Goal: Task Accomplishment & Management: Use online tool/utility

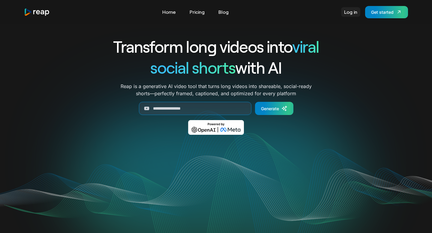
click at [352, 13] on link "Log in" at bounding box center [350, 12] width 19 height 10
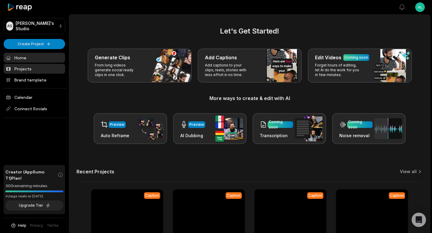
click at [40, 70] on link "Projects" at bounding box center [34, 69] width 61 height 10
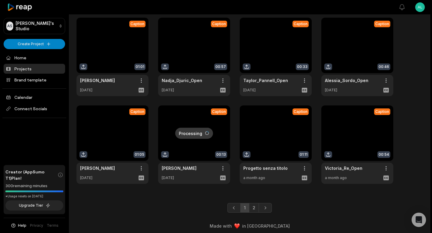
scroll to position [116, 0]
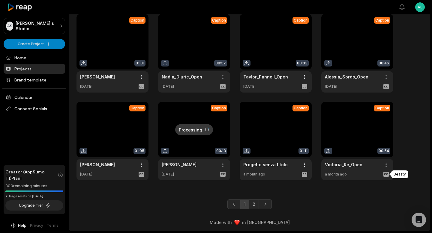
click at [385, 174] on icon at bounding box center [385, 174] width 5 height 5
click at [385, 117] on html "AS Alessio's Studio Create Project Home Projects Brand template Calendar Connec…" at bounding box center [216, 0] width 432 height 233
click at [368, 117] on html "AS Alessio's Studio Create Project Home Projects Brand template Calendar Connec…" at bounding box center [216, 0] width 432 height 233
click at [356, 127] on link at bounding box center [357, 141] width 72 height 79
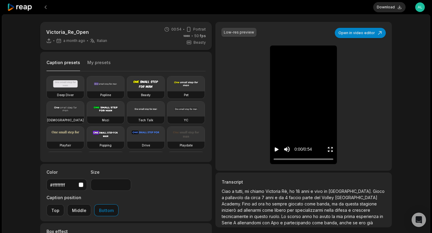
click at [97, 41] on span "Italian" at bounding box center [102, 40] width 10 height 5
click at [88, 41] on div "a month ago Italian it" at bounding box center [76, 40] width 61 height 5
click at [276, 151] on icon "Play video" at bounding box center [276, 150] width 6 height 6
click at [45, 6] on button at bounding box center [45, 7] width 11 height 11
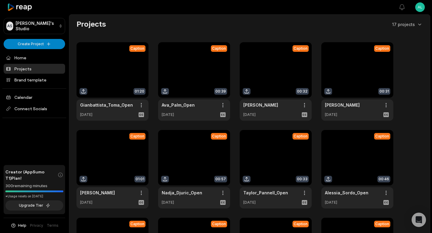
scroll to position [116, 0]
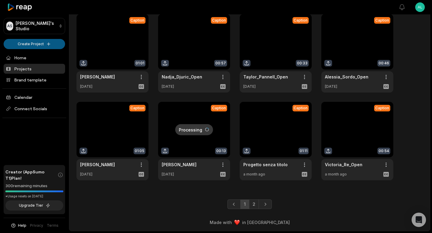
click at [59, 44] on html "AS Alessio's Studio Create Project Home Projects Brand template Calendar Connec…" at bounding box center [216, 0] width 432 height 233
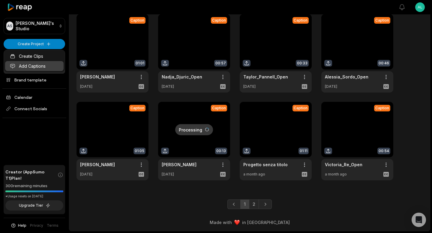
click at [49, 67] on link "Add Captions" at bounding box center [34, 66] width 58 height 10
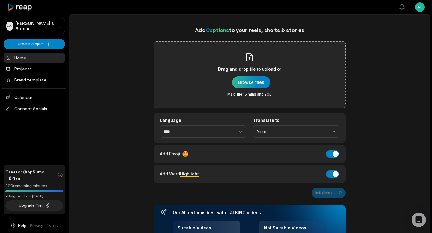
click at [242, 85] on div "button" at bounding box center [251, 82] width 38 height 12
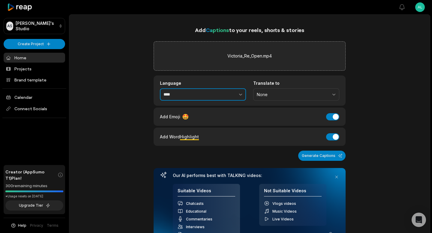
click at [240, 91] on button "button" at bounding box center [227, 94] width 37 height 13
type input "*******"
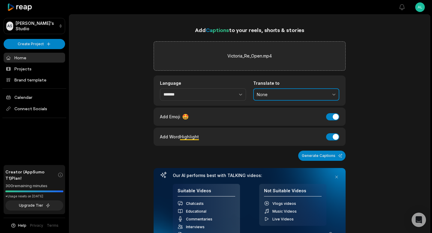
click at [282, 96] on span "None" at bounding box center [292, 94] width 70 height 5
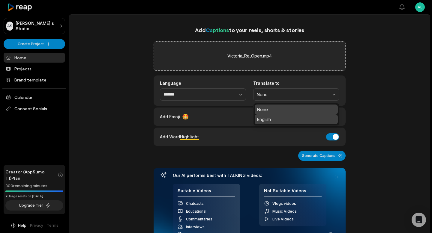
click at [279, 118] on p "English" at bounding box center [296, 119] width 78 height 6
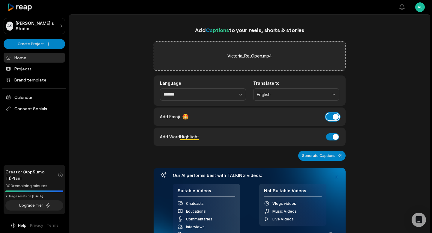
click at [334, 119] on button "Add Emoji" at bounding box center [332, 116] width 13 height 7
click at [333, 138] on button "Add Word Highlight" at bounding box center [332, 136] width 13 height 7
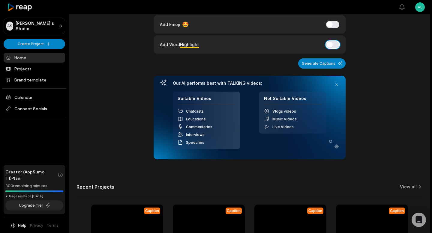
scroll to position [92, 0]
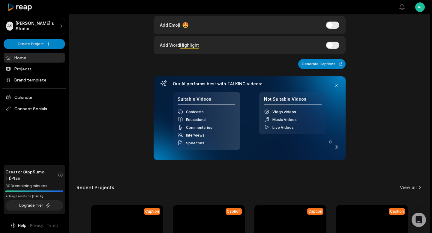
click at [327, 63] on button "Generate Captions" at bounding box center [321, 64] width 47 height 10
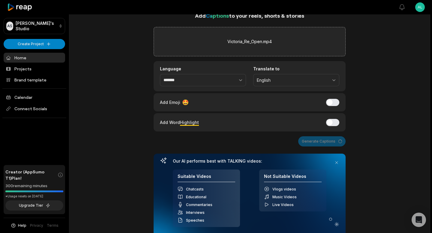
scroll to position [0, 0]
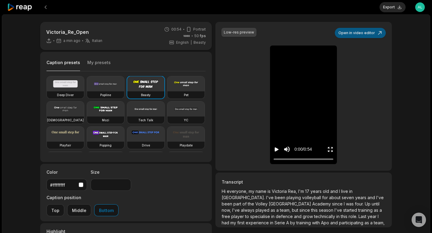
click at [355, 33] on button "Open in video editor" at bounding box center [360, 33] width 51 height 10
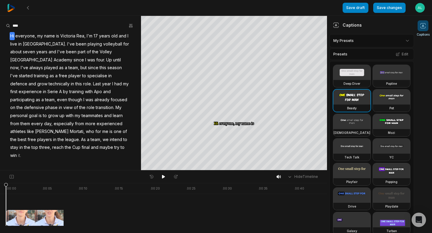
click at [366, 52] on div "Presets Edit" at bounding box center [371, 54] width 85 height 11
click at [404, 43] on html "Save draft Save changes Open user menu Captions Your browser does not support m…" at bounding box center [216, 116] width 432 height 233
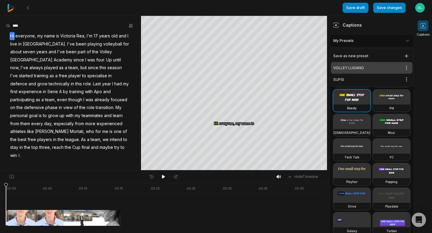
click at [351, 65] on div "VOLLEY LUGANO Open options" at bounding box center [372, 68] width 82 height 12
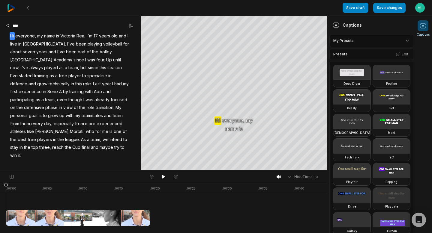
click at [73, 35] on span "Victoria" at bounding box center [68, 36] width 16 height 8
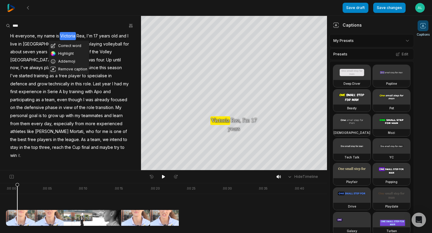
click at [83, 35] on span "Rea," at bounding box center [81, 36] width 10 height 8
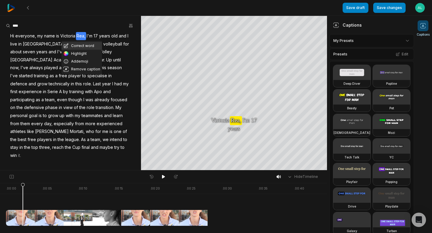
click at [84, 45] on button "Correct word" at bounding box center [81, 46] width 40 height 8
